Goal: Find specific page/section: Find specific page/section

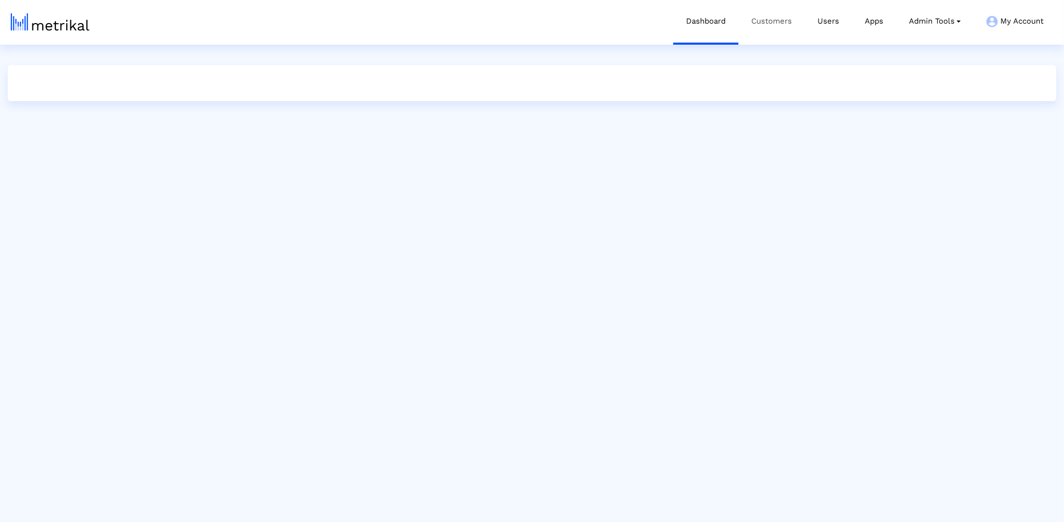
click at [781, 28] on link "Customers" at bounding box center [772, 21] width 66 height 43
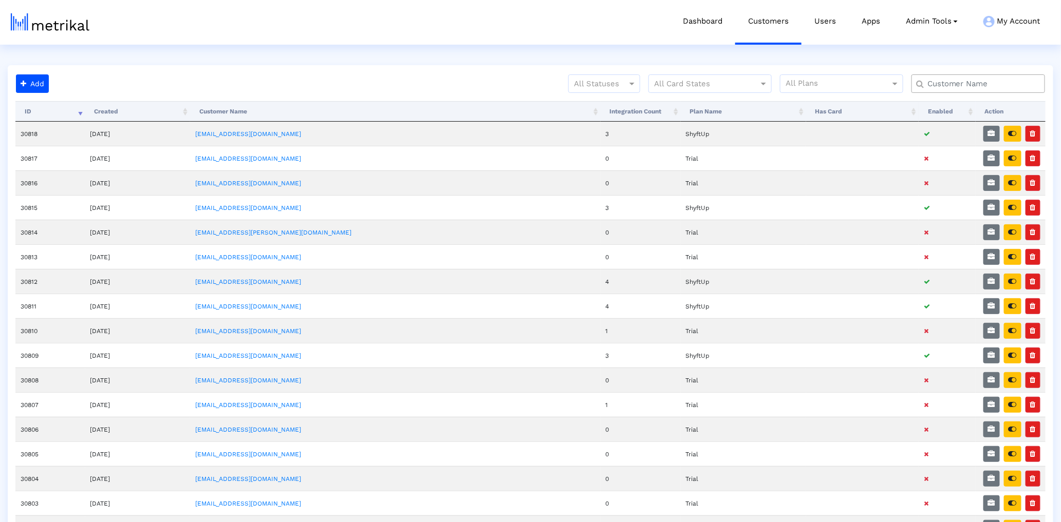
click at [939, 81] on input "text" at bounding box center [980, 84] width 121 height 11
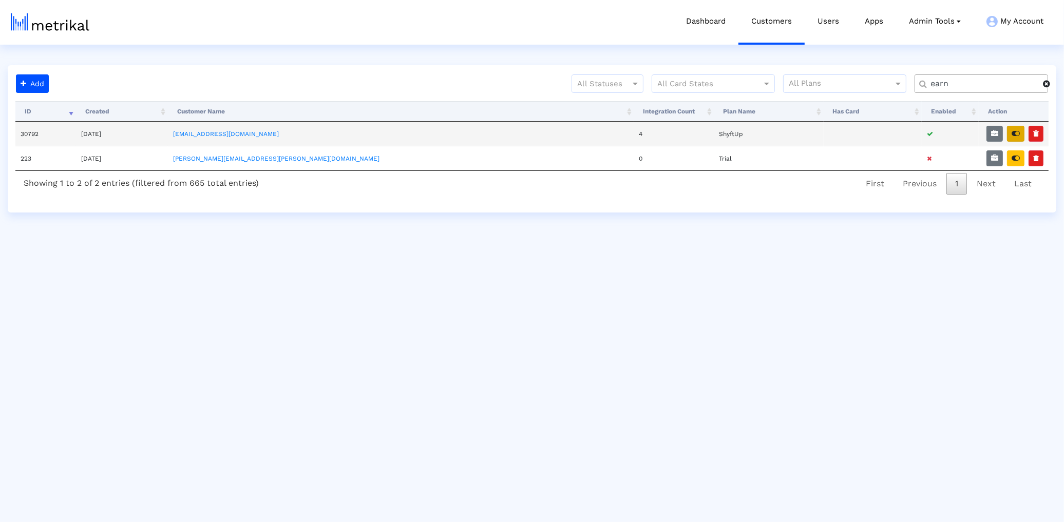
type input "earn"
click at [1013, 133] on icon "button" at bounding box center [1016, 133] width 8 height 7
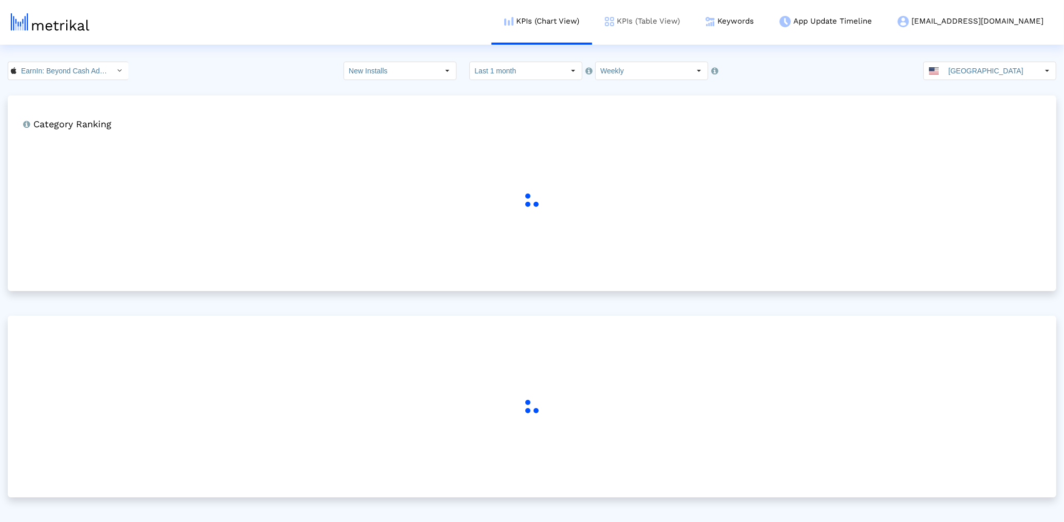
click at [684, 17] on link "KPIs (Table View)" at bounding box center [642, 21] width 101 height 43
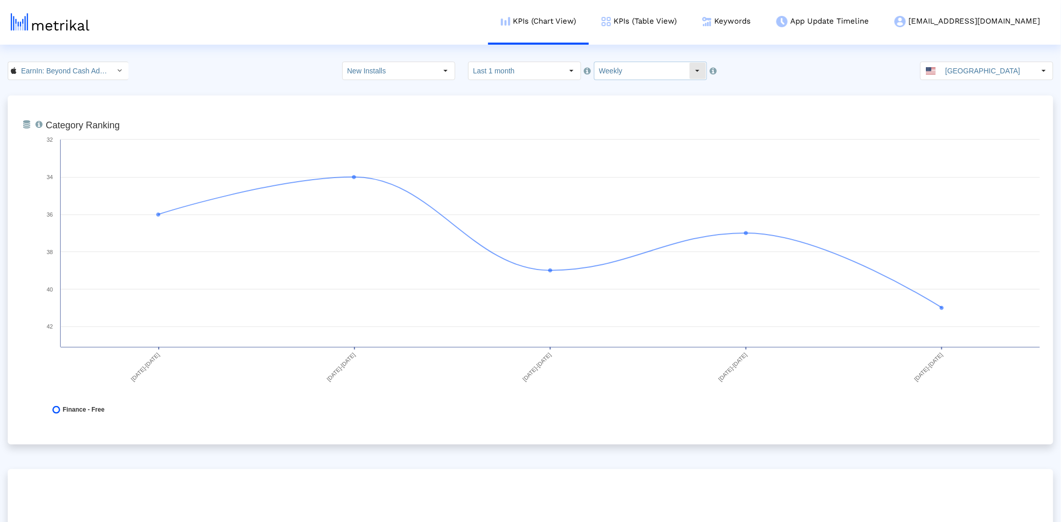
click at [643, 64] on input "Weekly" at bounding box center [641, 70] width 95 height 17
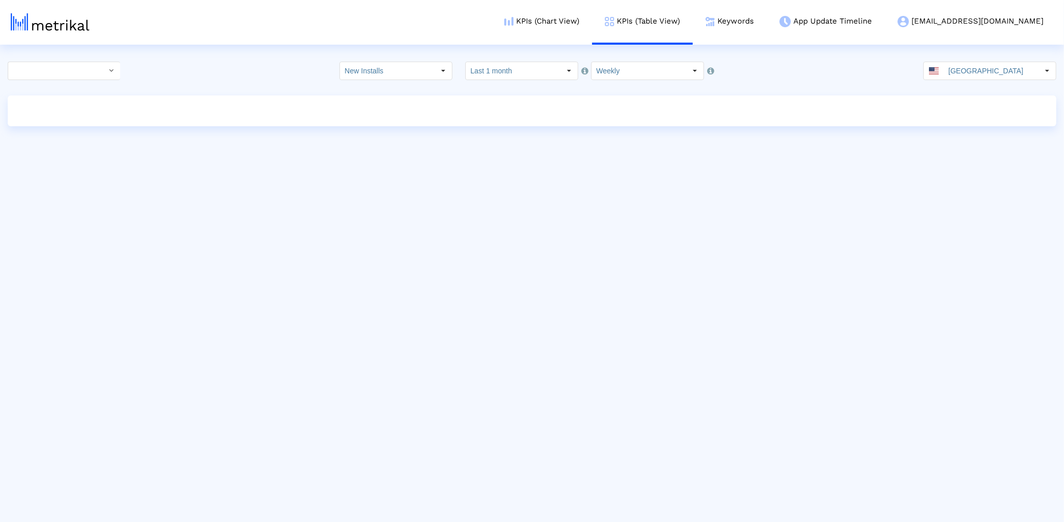
click at [634, 96] on div at bounding box center [532, 111] width 1064 height 31
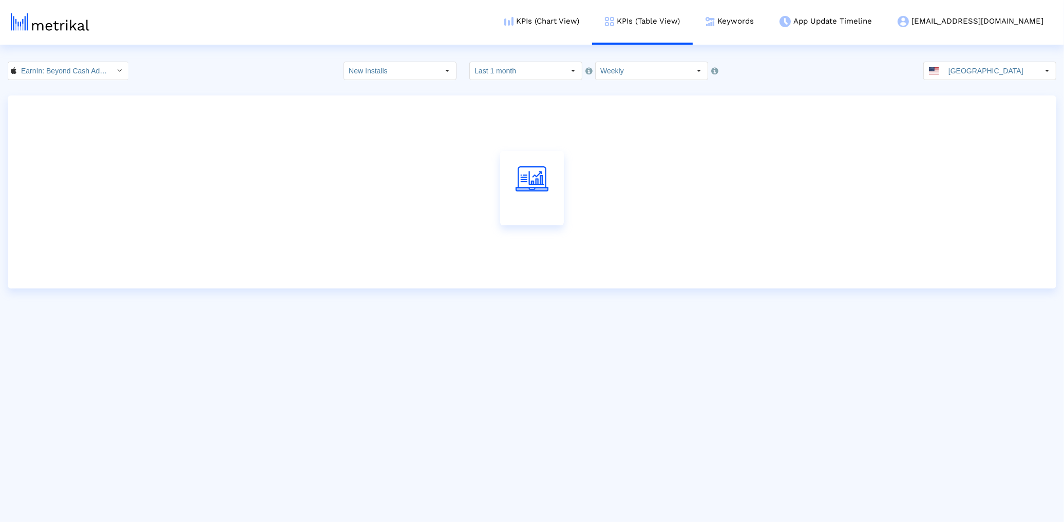
drag, startPoint x: 635, startPoint y: 85, endPoint x: 634, endPoint y: 77, distance: 8.8
click at [635, 82] on crea-index "EarnIn: Beyond Cash Advance < 723815926 > New Installs Select how far back from…" at bounding box center [532, 175] width 1064 height 227
click at [634, 77] on input "Weekly" at bounding box center [643, 70] width 95 height 17
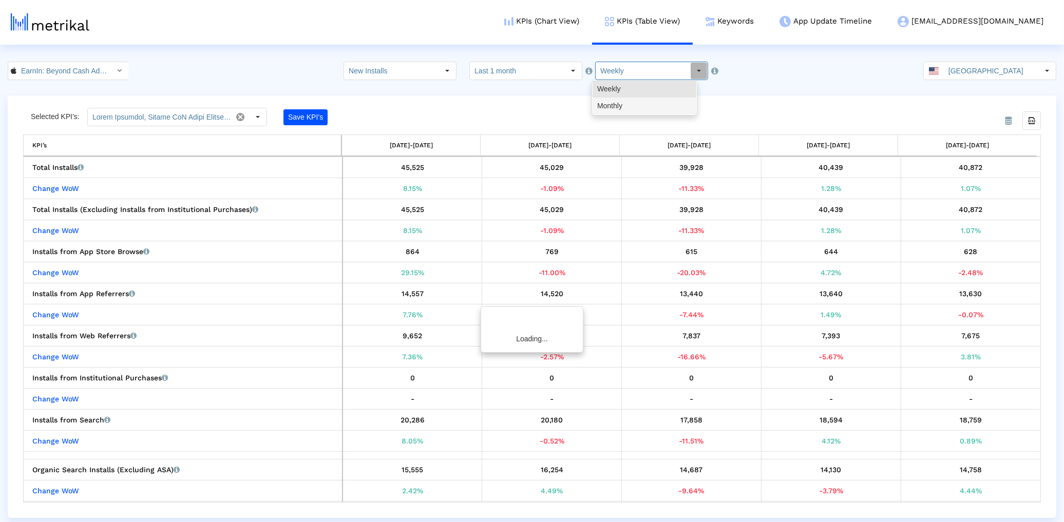
click at [633, 107] on div "Monthly" at bounding box center [645, 106] width 104 height 17
type input "Monthly"
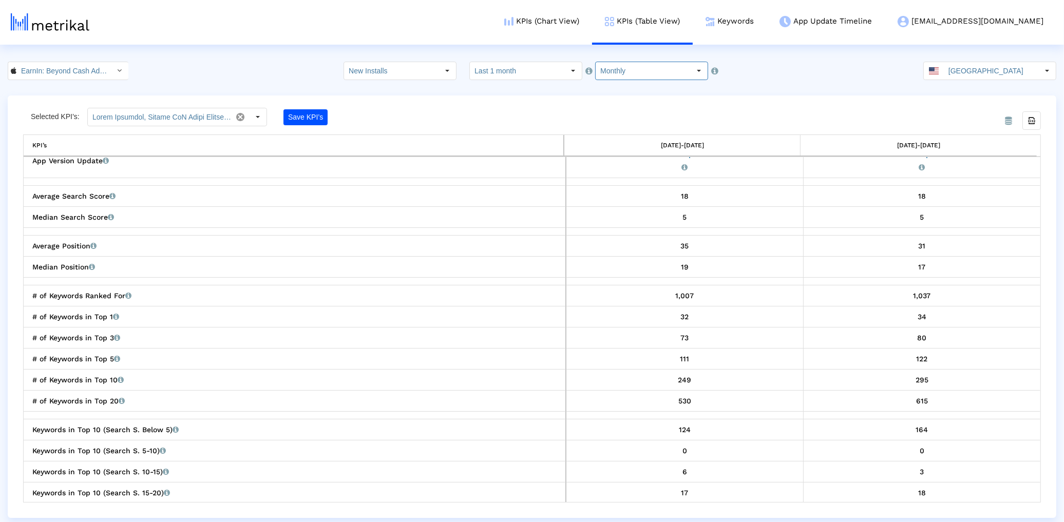
scroll to position [1215, 0]
